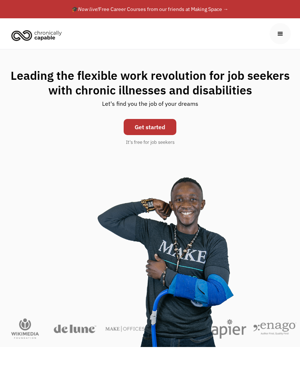
click at [155, 127] on link "Get started" at bounding box center [150, 127] width 53 height 16
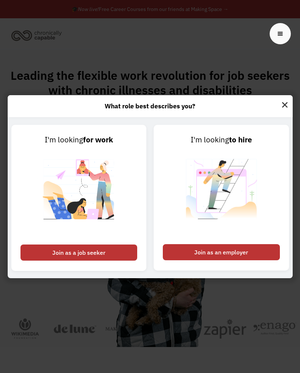
click at [105, 248] on div "Join as a job seeker" at bounding box center [78, 252] width 117 height 16
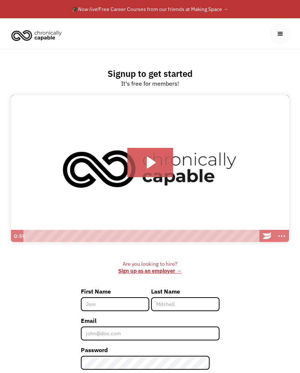
click at [286, 28] on div "menu" at bounding box center [280, 33] width 21 height 21
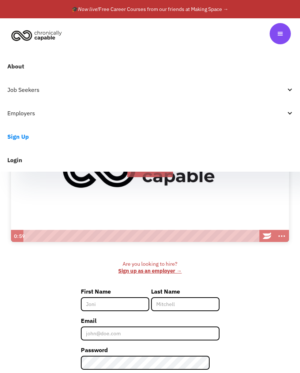
click at [21, 160] on link "Login" at bounding box center [150, 159] width 300 height 23
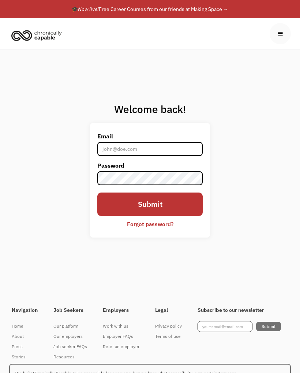
click at [168, 148] on input "Email" at bounding box center [149, 149] width 105 height 14
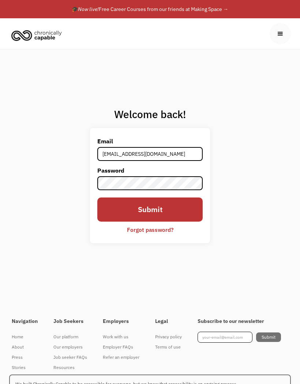
type input "lfrommeyer2@outlook.com"
click at [180, 207] on input "Submit" at bounding box center [149, 209] width 105 height 24
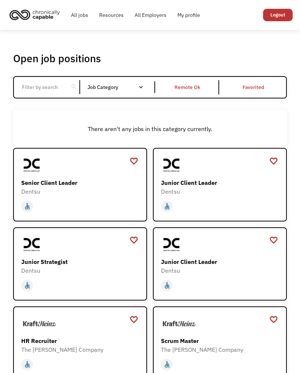
click at [197, 86] on div "Remote Ok" at bounding box center [187, 87] width 26 height 9
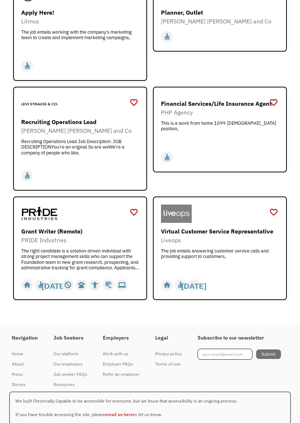
scroll to position [1631, 0]
